Goal: Check status

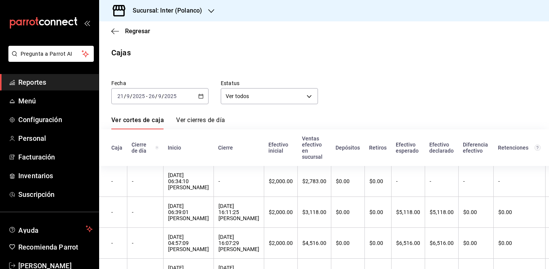
scroll to position [72, 0]
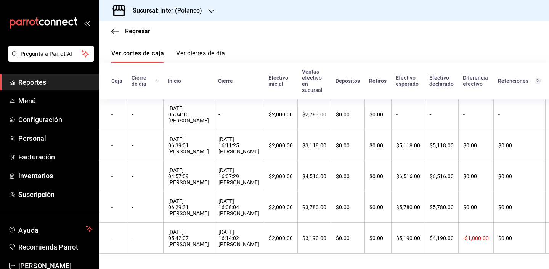
click at [182, 9] on h3 "Sucursal: Inter (Polanco)" at bounding box center [164, 10] width 75 height 9
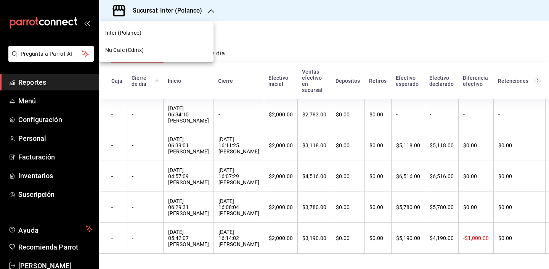
click at [164, 46] on div "Nu Cafe (Cdmx)" at bounding box center [156, 50] width 114 height 17
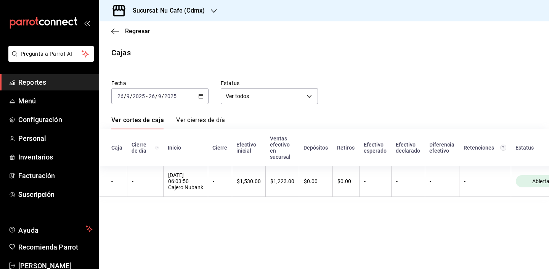
click at [202, 94] on icon "button" at bounding box center [200, 95] width 5 height 5
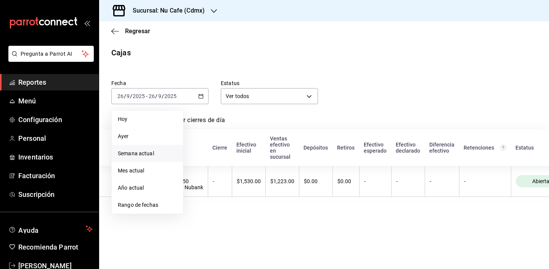
click at [161, 157] on span "Semana actual" at bounding box center [147, 153] width 59 height 8
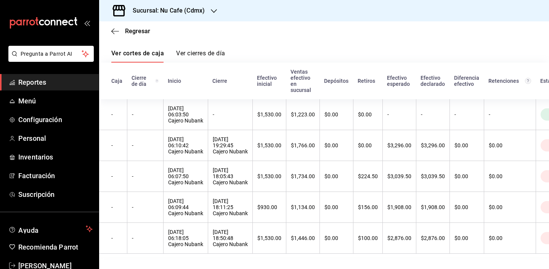
scroll to position [72, 0]
click at [123, 31] on span "Regresar" at bounding box center [130, 30] width 39 height 7
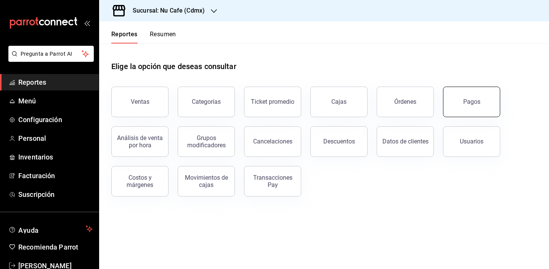
click at [473, 106] on button "Pagos" at bounding box center [471, 102] width 57 height 30
